Goal: Submit feedback/report problem

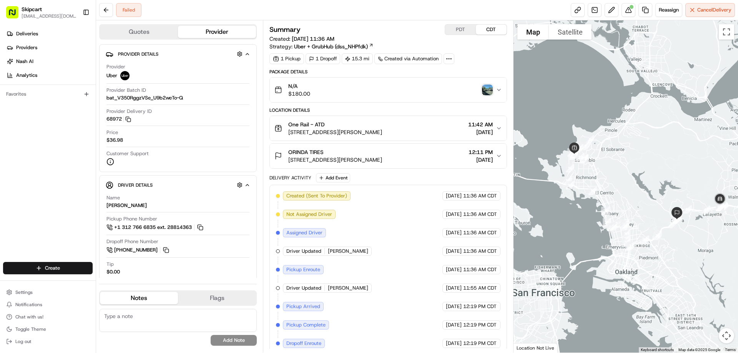
click at [328, 89] on div "N/A $180.00" at bounding box center [385, 89] width 221 height 15
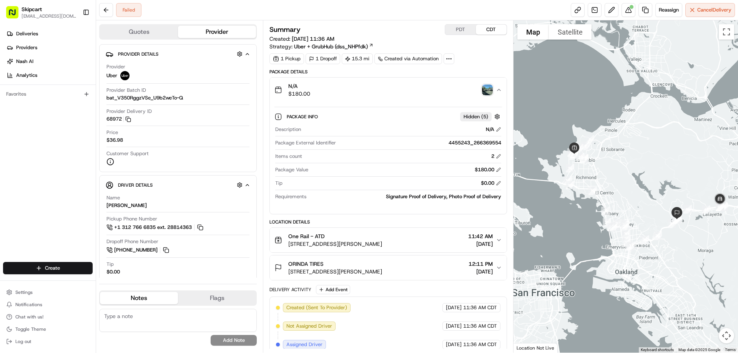
click at [316, 168] on div "$180.00" at bounding box center [406, 169] width 190 height 7
click at [499, 171] on button at bounding box center [498, 169] width 5 height 5
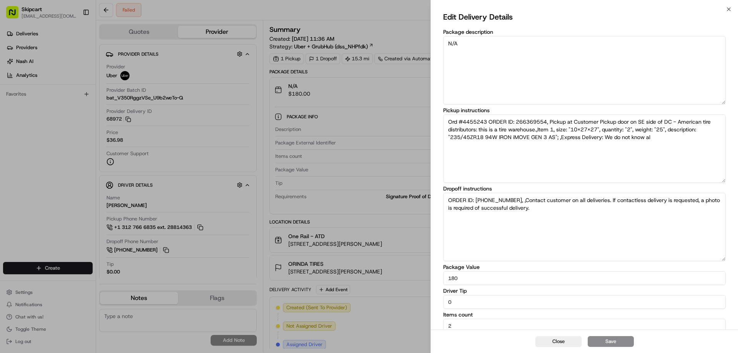
click at [463, 281] on input "180" at bounding box center [584, 278] width 283 height 14
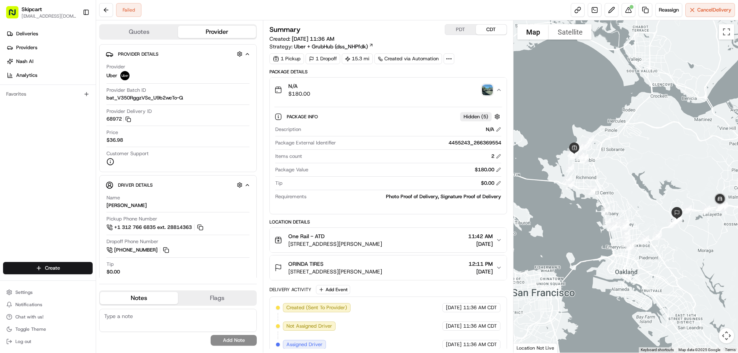
click at [366, 175] on div "Package Value $180.00" at bounding box center [388, 171] width 226 height 10
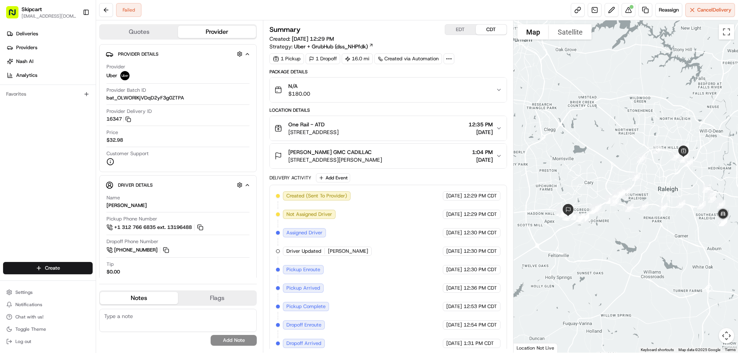
click at [383, 88] on div "N/A $180.00" at bounding box center [385, 89] width 221 height 15
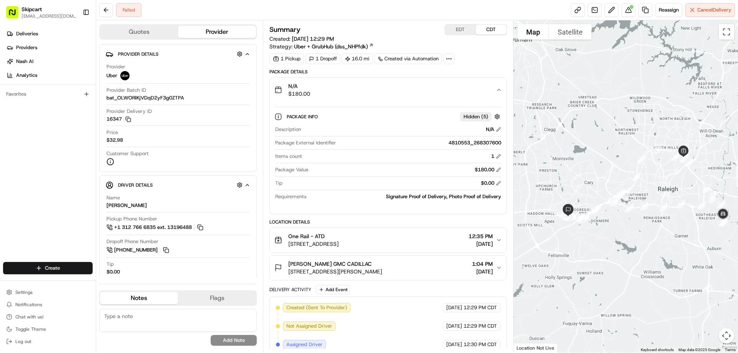
click at [383, 88] on div "N/A $180.00" at bounding box center [385, 89] width 221 height 15
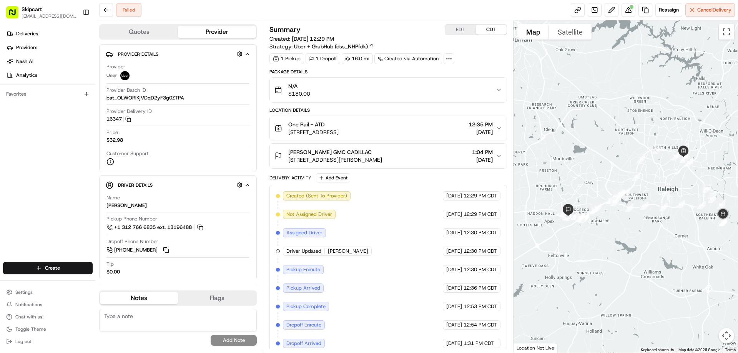
click at [383, 88] on div "N/A $180.00" at bounding box center [385, 89] width 221 height 15
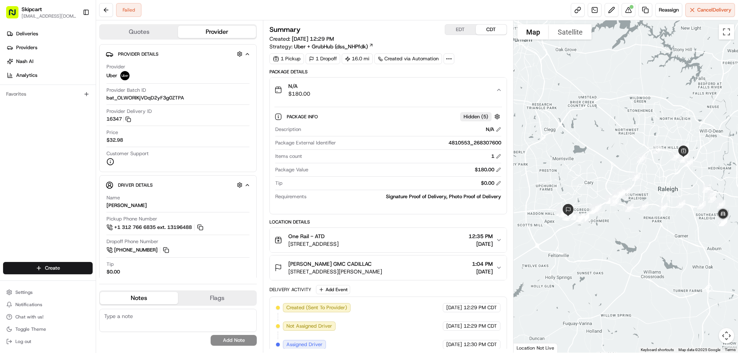
click at [383, 88] on div "N/A $180.00" at bounding box center [385, 89] width 221 height 15
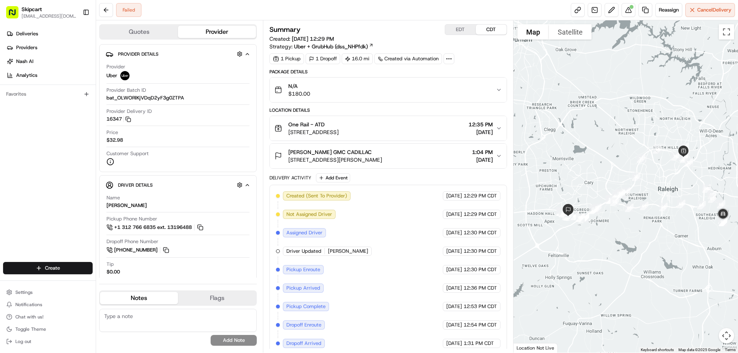
click at [339, 134] on span "1615 Wolfpack Ln, Raleigh, NC 27609, USA" at bounding box center [313, 132] width 50 height 8
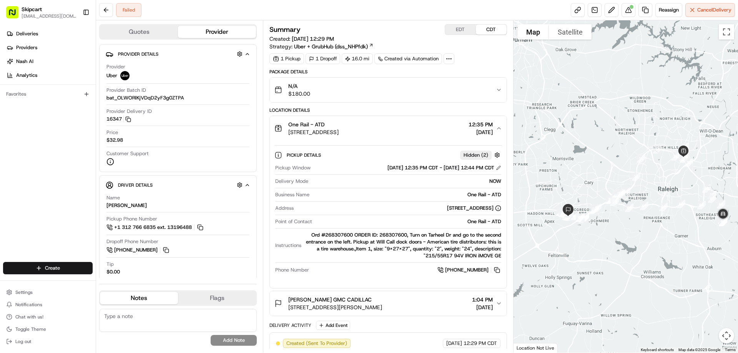
click at [339, 134] on span "1615 Wolfpack Ln, Raleigh, NC 27609, USA" at bounding box center [313, 132] width 50 height 8
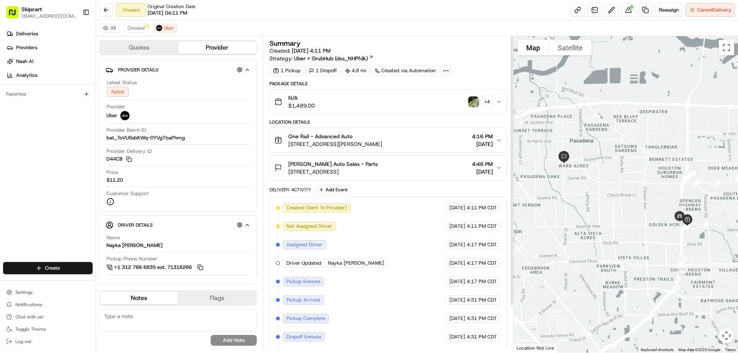
scroll to position [0, 0]
click at [350, 114] on div "N/A $1,489.00 + 4" at bounding box center [388, 101] width 237 height 25
click at [343, 98] on div "N/A $1,489.00 + 4" at bounding box center [385, 101] width 221 height 15
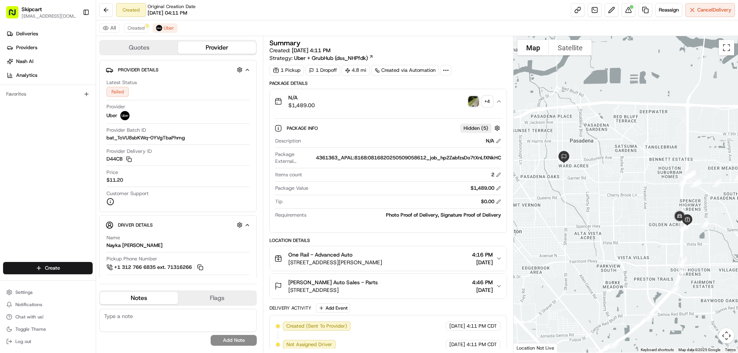
click at [383, 189] on div "$1,489.00" at bounding box center [406, 188] width 190 height 7
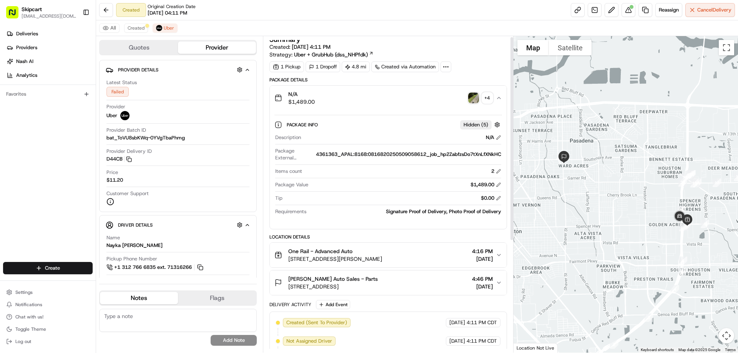
scroll to position [0, 0]
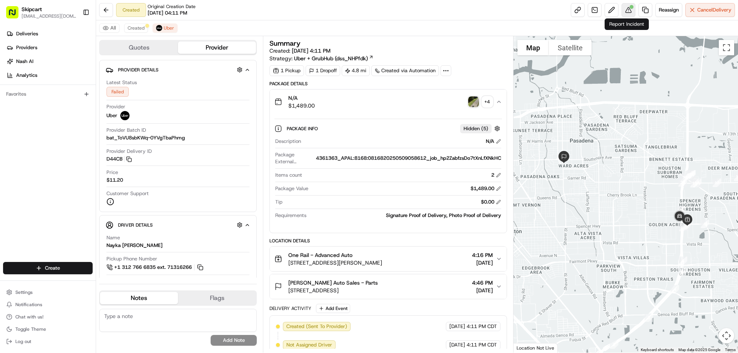
click at [631, 12] on button at bounding box center [629, 10] width 14 height 14
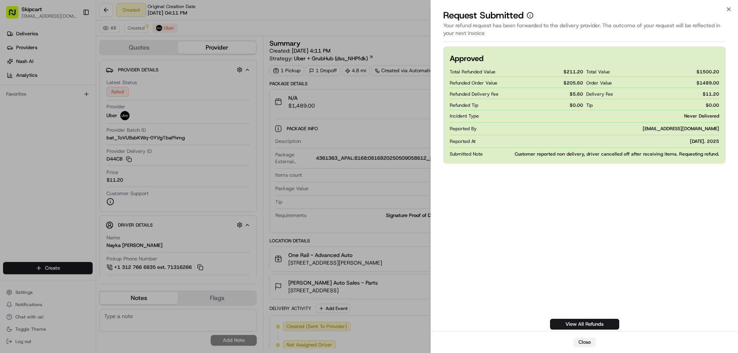
click at [586, 343] on button "Close" at bounding box center [585, 342] width 22 height 9
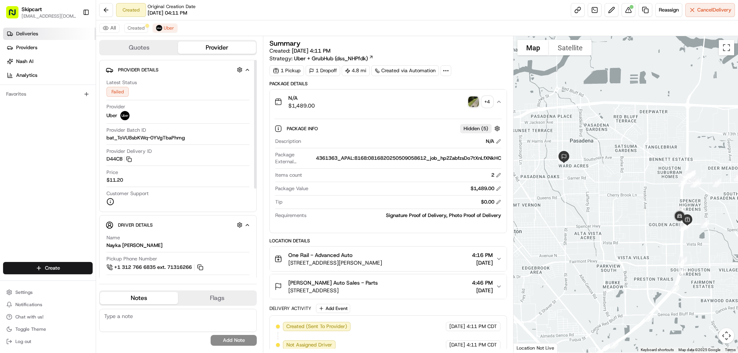
click at [41, 34] on link "Deliveries" at bounding box center [49, 34] width 93 height 12
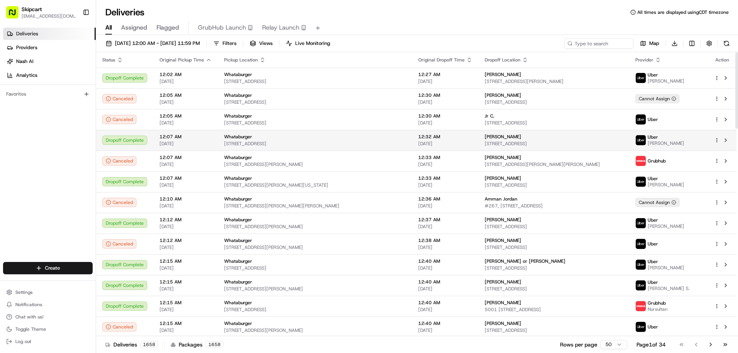
click at [182, 142] on span "08/19/2025" at bounding box center [186, 144] width 52 height 6
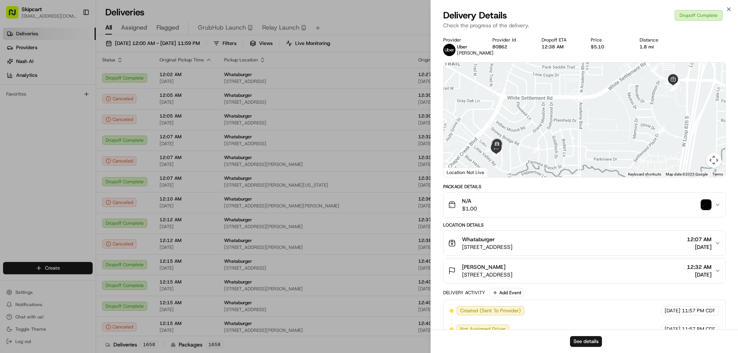
click at [650, 206] on div "N/A $1.00" at bounding box center [581, 204] width 266 height 15
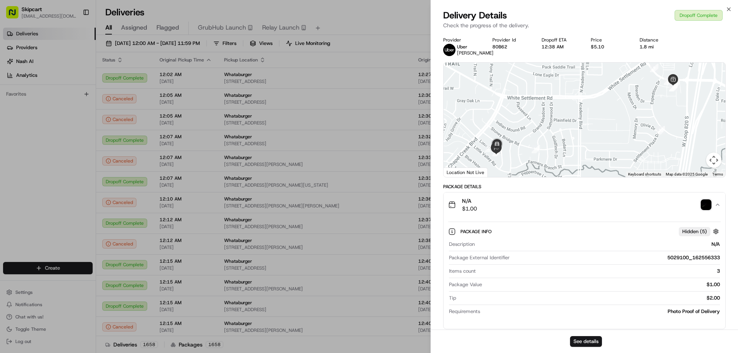
click at [650, 206] on div "N/A $1.00" at bounding box center [581, 204] width 266 height 15
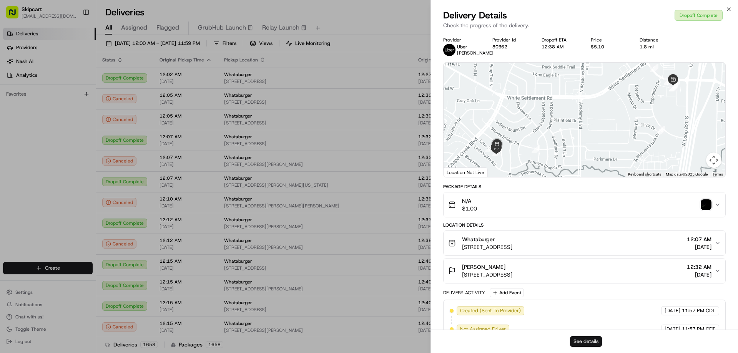
click at [589, 344] on button "See details" at bounding box center [586, 341] width 32 height 11
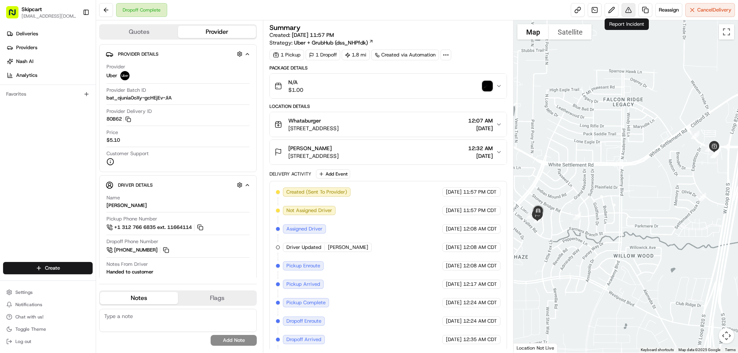
click at [633, 12] on button at bounding box center [629, 10] width 14 height 14
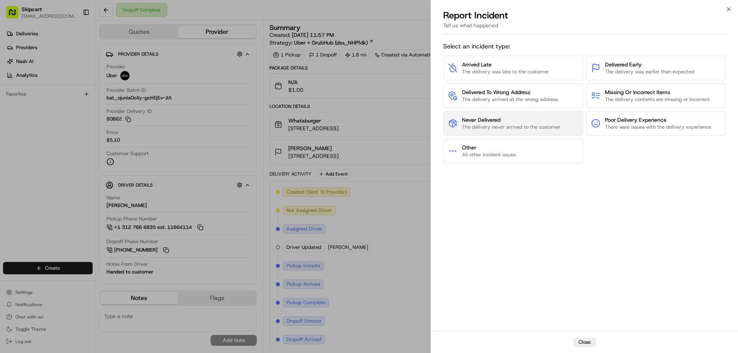
click at [558, 128] on span "The delivery never arrived to the customer" at bounding box center [511, 127] width 98 height 7
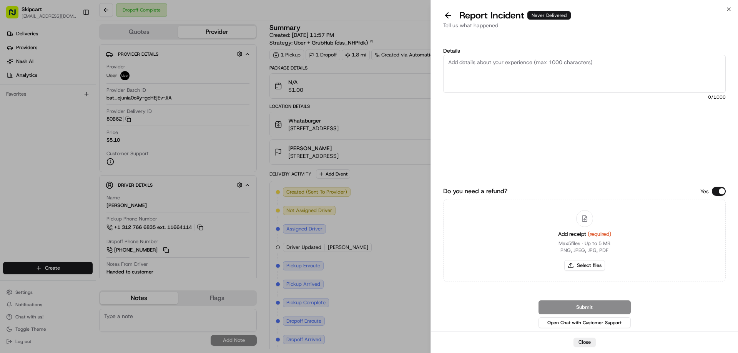
click at [533, 73] on textarea "Details" at bounding box center [584, 74] width 283 height 38
click at [444, 17] on button at bounding box center [448, 15] width 16 height 11
